Goal: Navigation & Orientation: Understand site structure

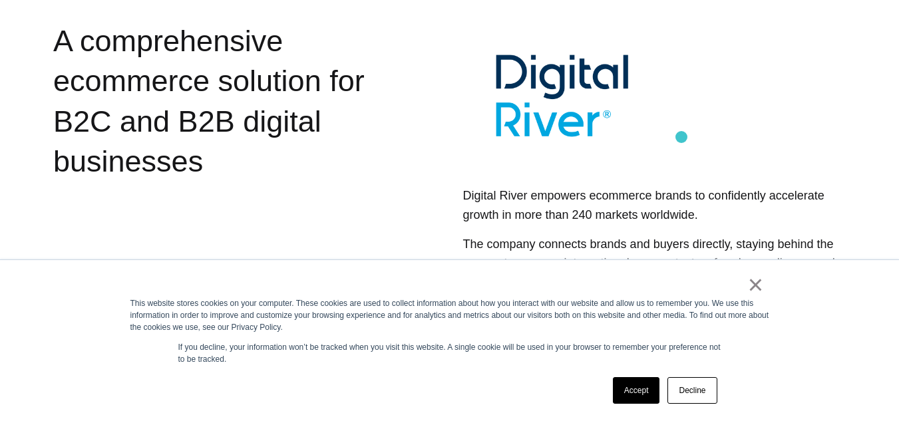
scroll to position [466, 0]
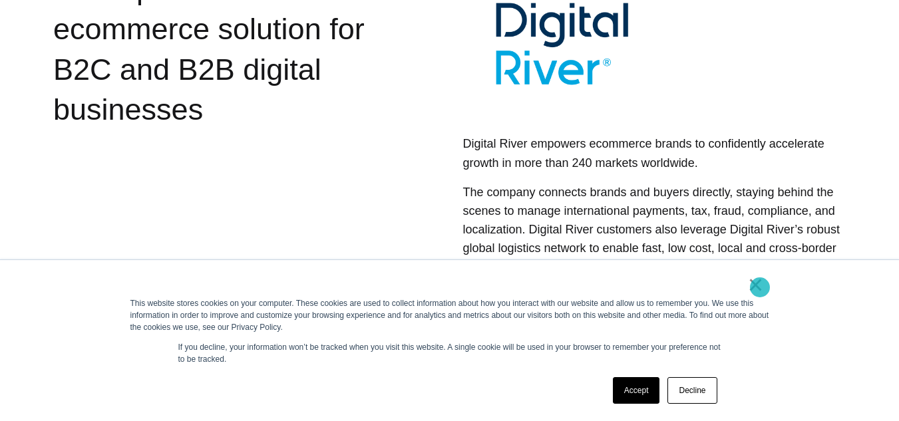
click at [760, 287] on link "×" at bounding box center [756, 285] width 16 height 12
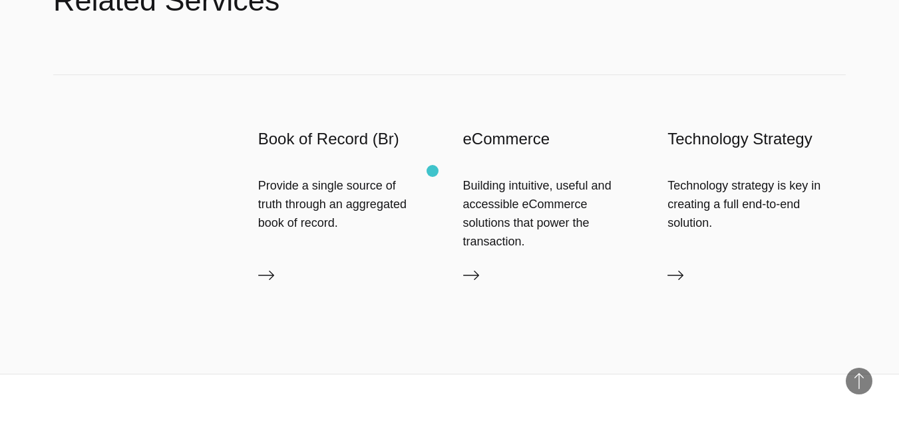
scroll to position [931, 0]
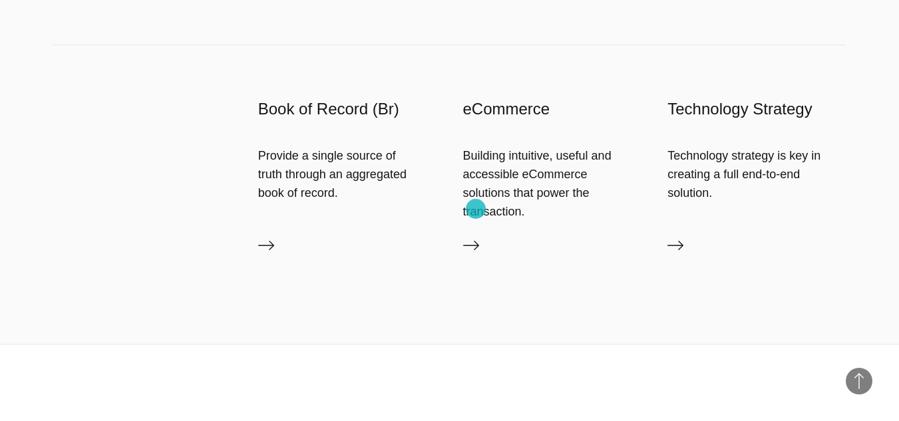
click at [476, 237] on icon at bounding box center [471, 245] width 16 height 16
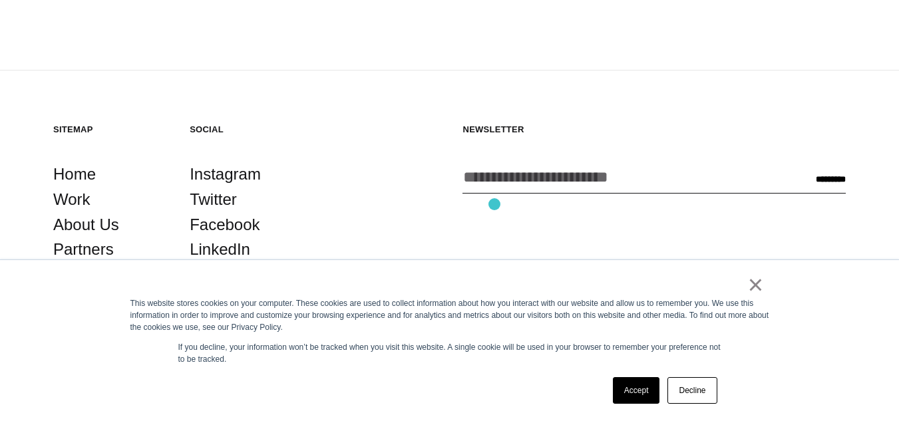
scroll to position [2199, 0]
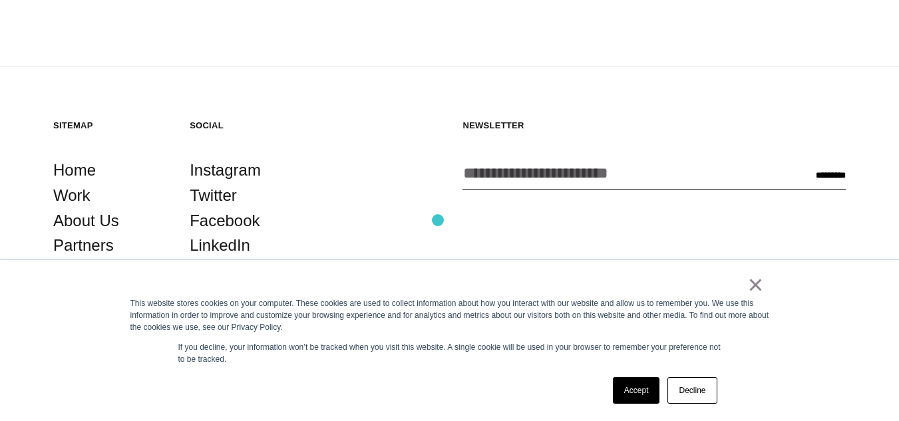
click at [438, 220] on section "Sitemap Home Work About Us Partners Services Industries Contact Social Instagra…" at bounding box center [449, 227] width 792 height 214
click at [363, 176] on section "Sitemap Home Work About Us Partners Services Industries Contact Social Instagra…" at bounding box center [449, 227] width 792 height 214
